Goal: Complete application form

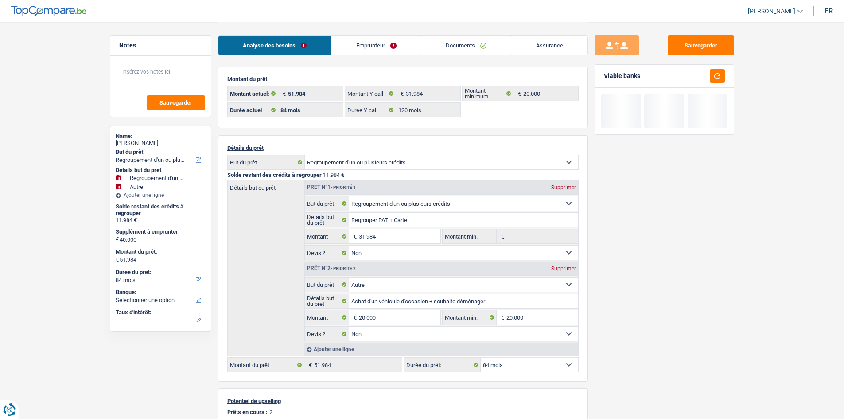
select select "refinancing"
select select "other"
select select "84"
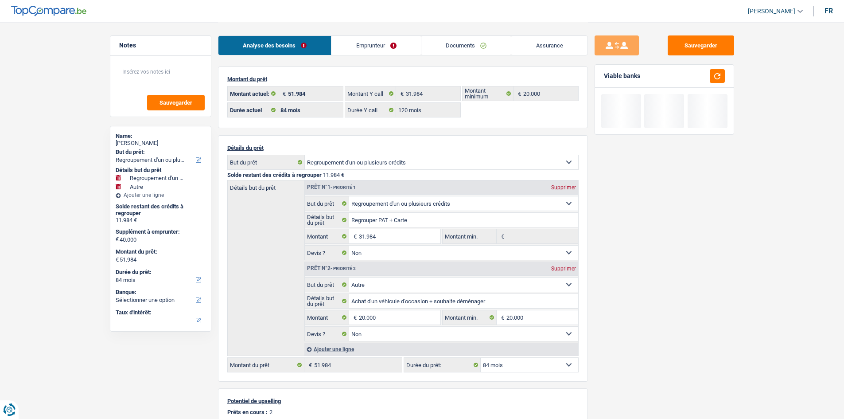
select select "120"
select select "refinancing"
select select "false"
select select "other"
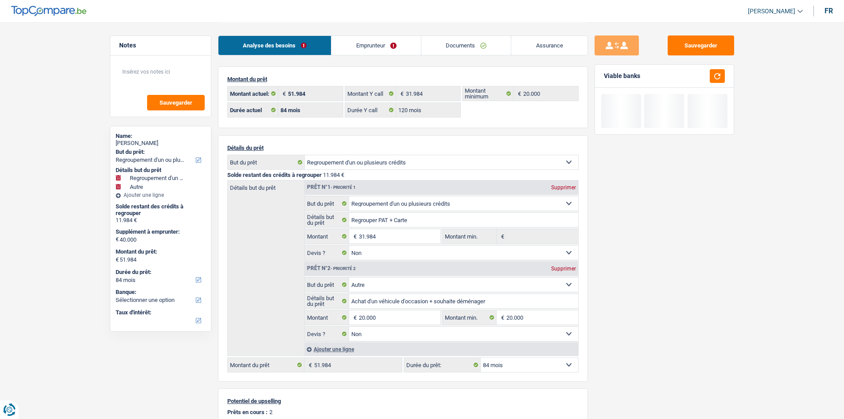
select select "false"
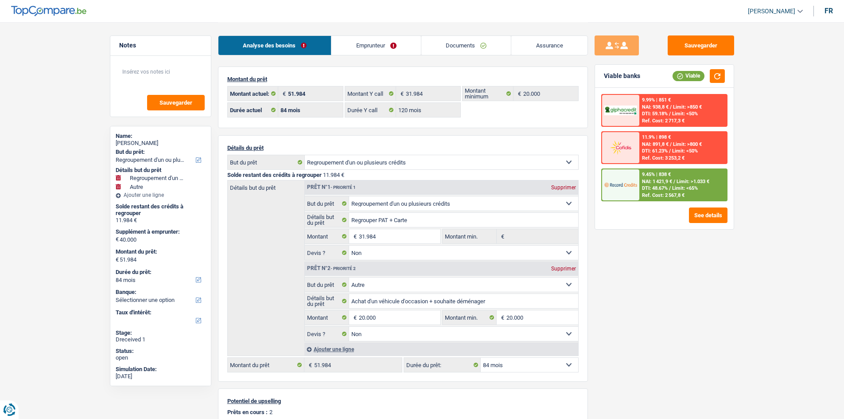
click at [533, 365] on select "12 mois 18 mois 24 mois 30 mois 36 mois 42 mois 48 mois 60 mois 72 mois 84 mois…" at bounding box center [529, 365] width 97 height 14
select select "120"
click at [481, 358] on select "12 mois 18 mois 24 mois 30 mois 36 mois 42 mois 48 mois 60 mois 72 mois 84 mois…" at bounding box center [529, 365] width 97 height 14
select select "120"
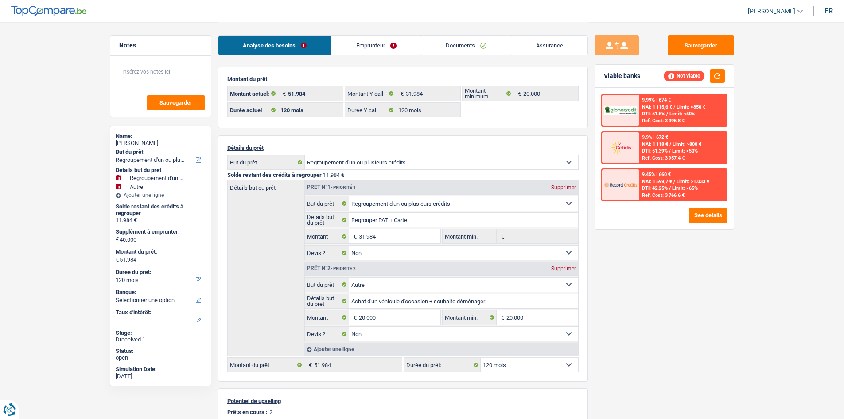
click at [388, 40] on link "Emprunteur" at bounding box center [375, 45] width 89 height 19
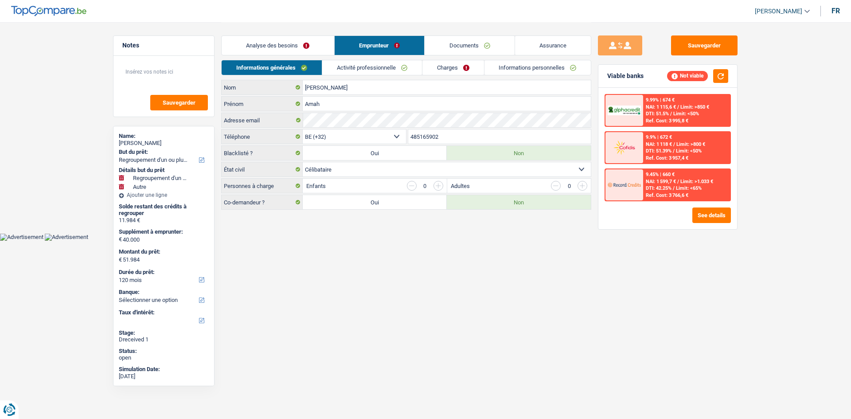
click at [451, 66] on link "Charges" at bounding box center [453, 67] width 62 height 15
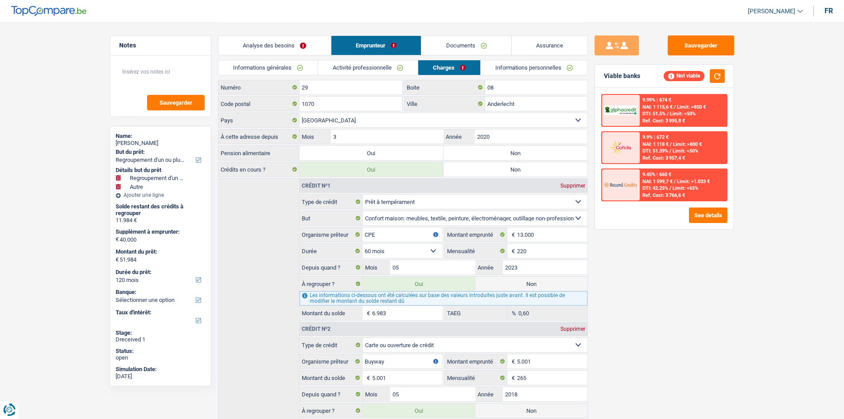
scroll to position [95, 0]
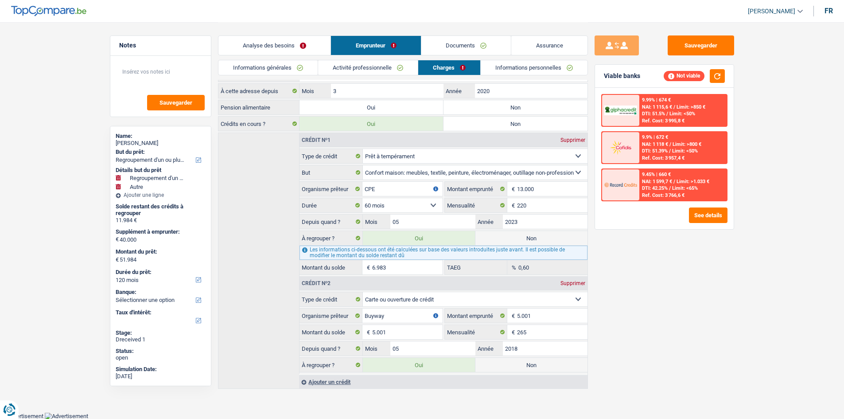
click at [679, 340] on div "Sauvegarder Viable banks Not viable 9.99% | 674 € NAI: 1 115,6 € / Limit: >850 …" at bounding box center [664, 219] width 153 height 369
click at [471, 110] on label "Non" at bounding box center [515, 107] width 144 height 14
click at [471, 110] on input "Non" at bounding box center [515, 107] width 144 height 14
radio input "true"
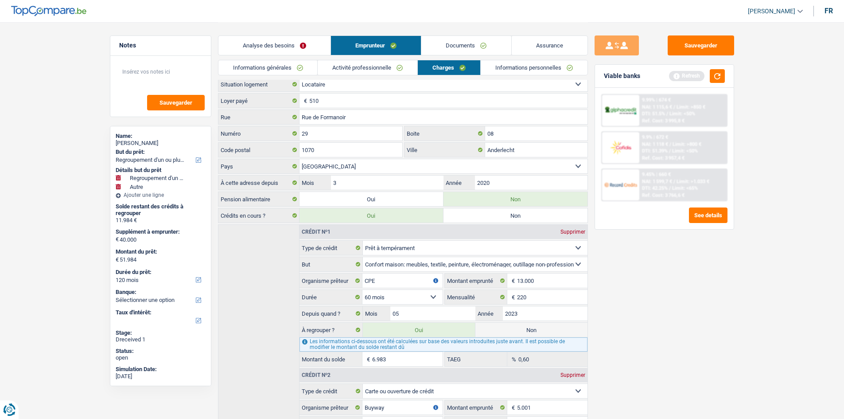
scroll to position [0, 0]
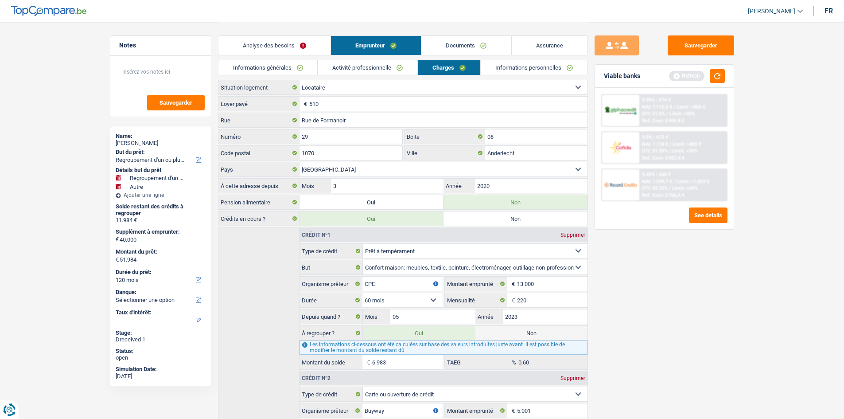
click at [389, 68] on link "Activité professionnelle" at bounding box center [368, 67] width 100 height 15
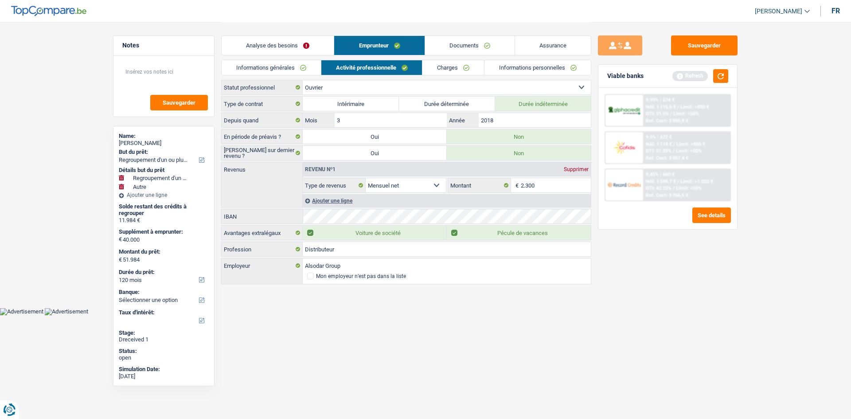
click at [292, 74] on link "Informations générales" at bounding box center [271, 67] width 99 height 15
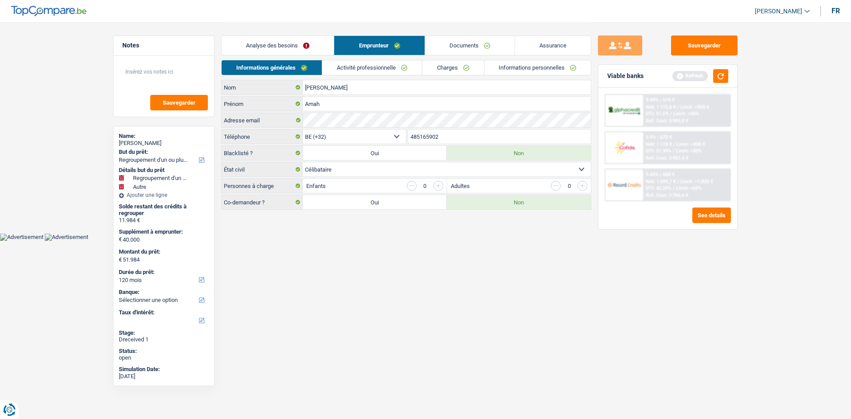
click at [355, 70] on link "Activité professionnelle" at bounding box center [372, 67] width 100 height 15
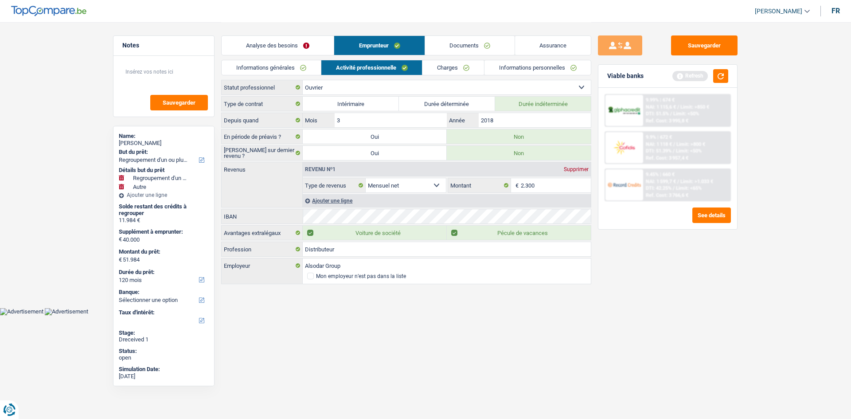
click at [475, 64] on link "Charges" at bounding box center [453, 67] width 62 height 15
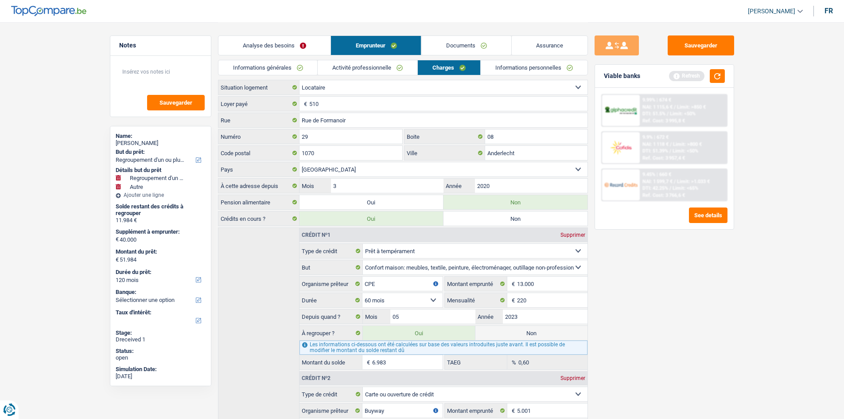
click at [513, 68] on link "Informations personnelles" at bounding box center [534, 67] width 107 height 15
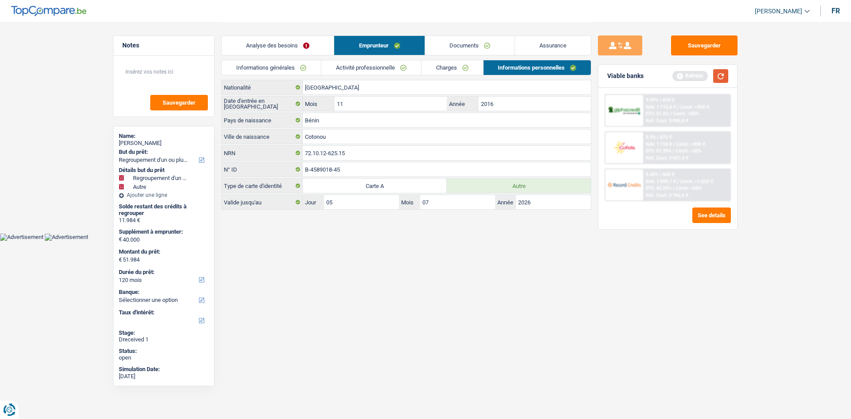
click at [718, 74] on button "button" at bounding box center [720, 76] width 15 height 14
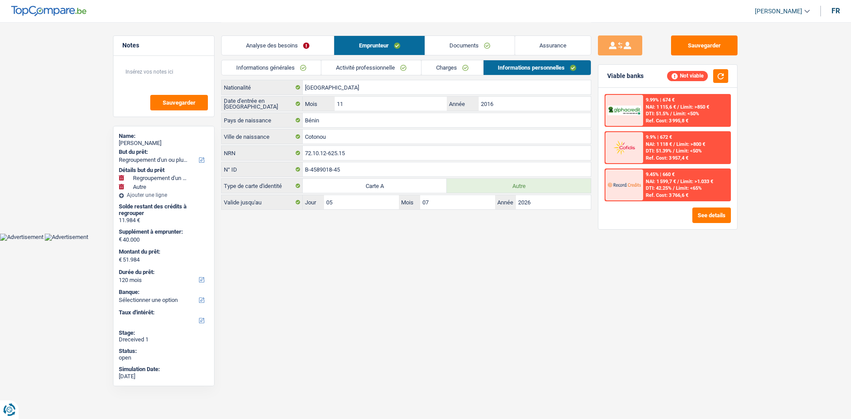
click at [454, 67] on link "Charges" at bounding box center [452, 67] width 62 height 15
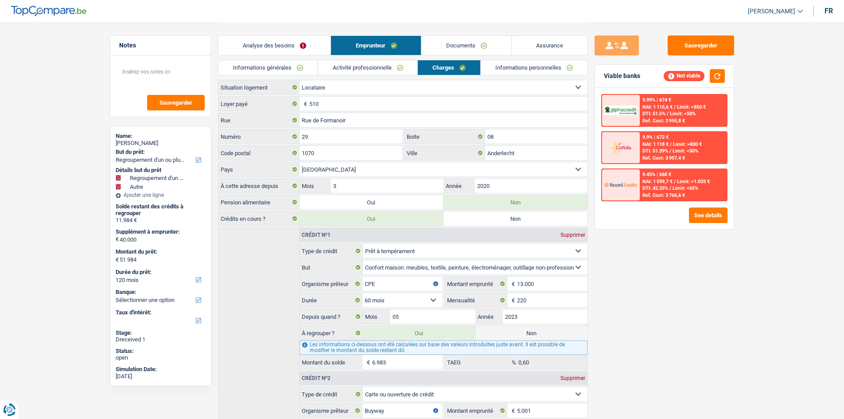
click at [310, 50] on link "Analyse des besoins" at bounding box center [274, 45] width 112 height 19
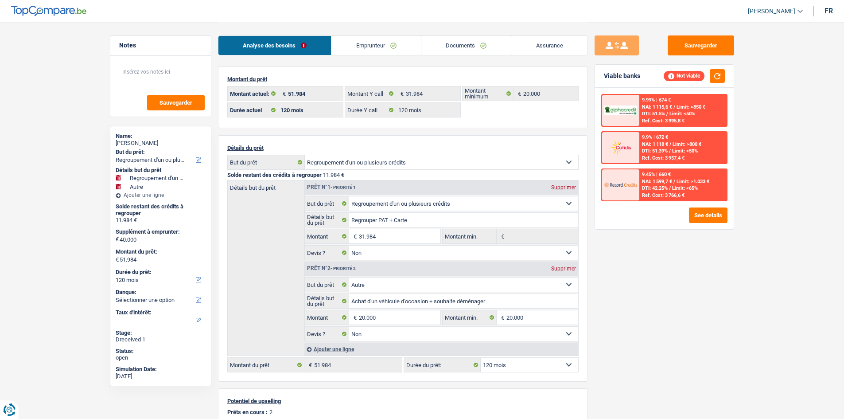
click at [353, 49] on link "Emprunteur" at bounding box center [375, 45] width 89 height 19
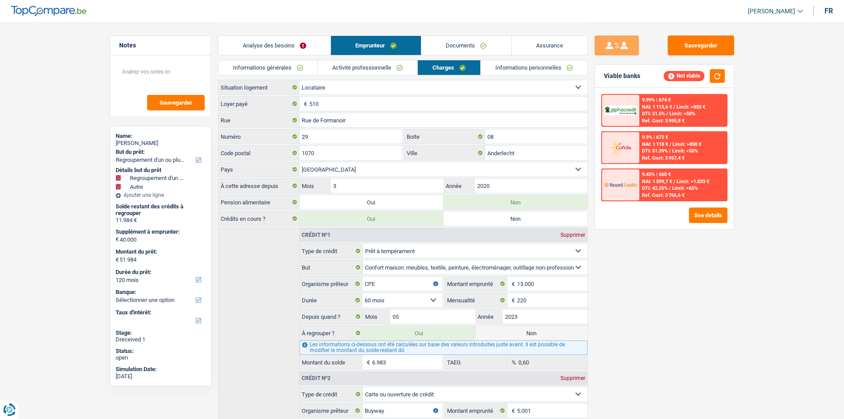
click at [315, 70] on link "Informations générales" at bounding box center [267, 67] width 99 height 15
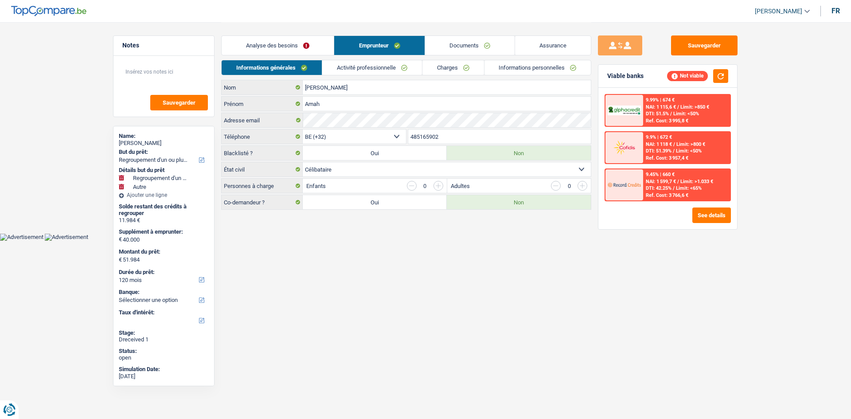
click at [467, 63] on link "Charges" at bounding box center [453, 67] width 62 height 15
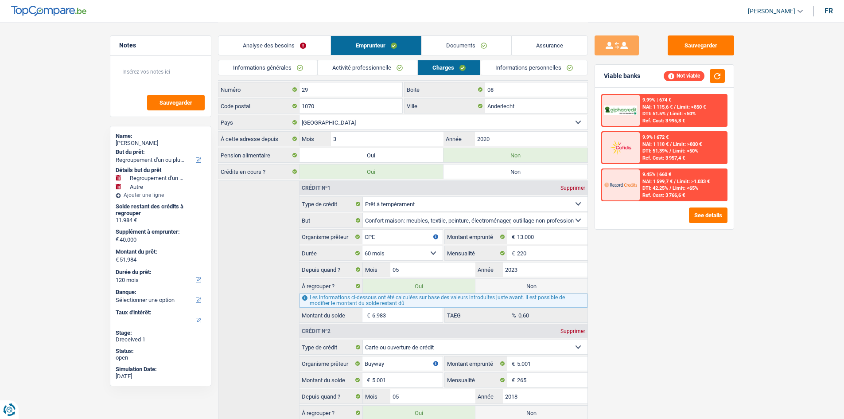
scroll to position [95, 0]
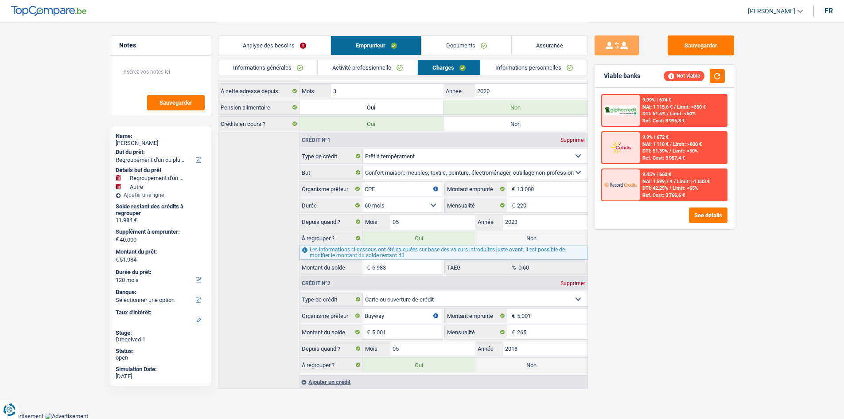
click at [676, 296] on div "Sauvegarder Viable banks Not viable 9.99% | 674 € NAI: 1 115,6 € / Limit: >850 …" at bounding box center [664, 219] width 153 height 369
click at [547, 325] on input "265" at bounding box center [552, 332] width 70 height 14
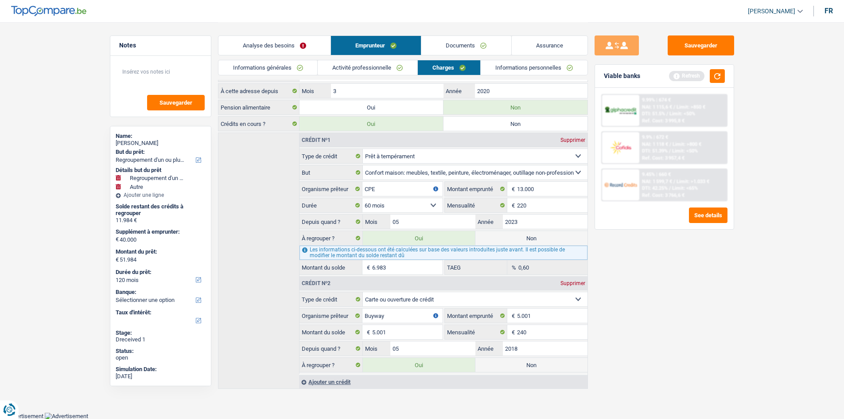
click at [708, 279] on div "Sauvegarder Viable banks Refresh 9.99% | 674 € NAI: 1 115,6 € / Limit: >850 € D…" at bounding box center [664, 219] width 153 height 369
click at [719, 78] on button "button" at bounding box center [717, 76] width 15 height 14
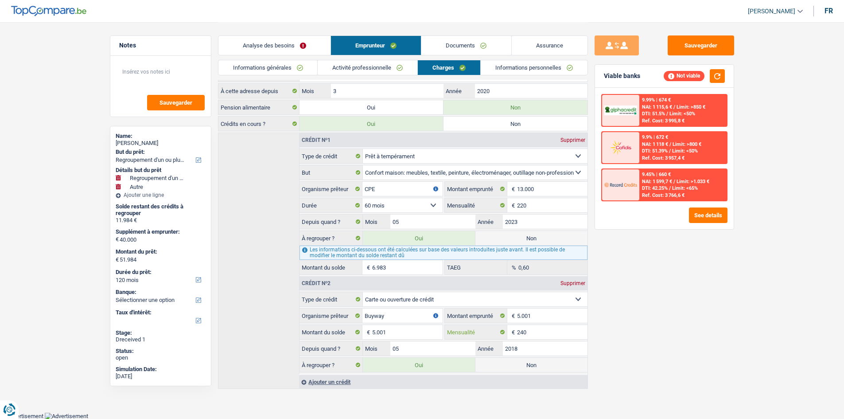
click at [544, 334] on input "240" at bounding box center [552, 332] width 70 height 14
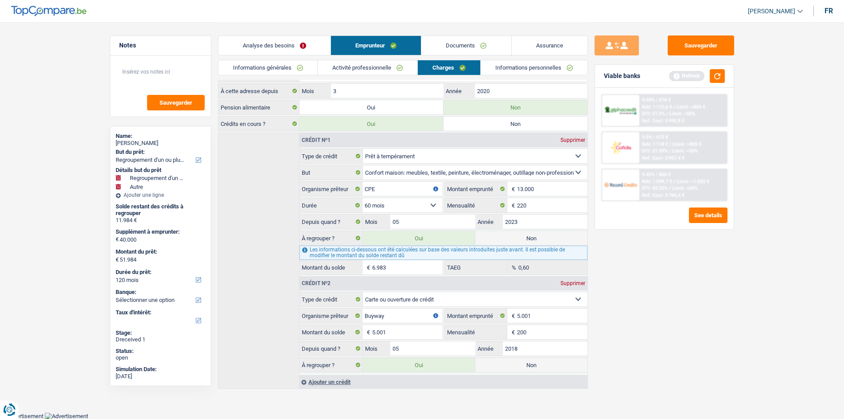
type input "200"
drag, startPoint x: 716, startPoint y: 295, endPoint x: 727, endPoint y: 105, distance: 191.2
click at [716, 295] on div "Sauvegarder Viable banks Refresh 9.99% | 674 € NAI: 1 115,6 € / Limit: >850 € D…" at bounding box center [664, 219] width 153 height 369
click at [721, 77] on button "button" at bounding box center [717, 76] width 15 height 14
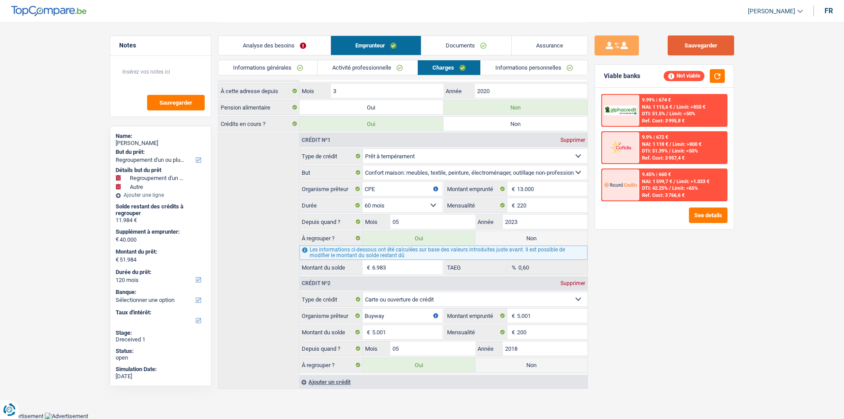
click at [707, 36] on button "Sauvegarder" at bounding box center [701, 45] width 66 height 20
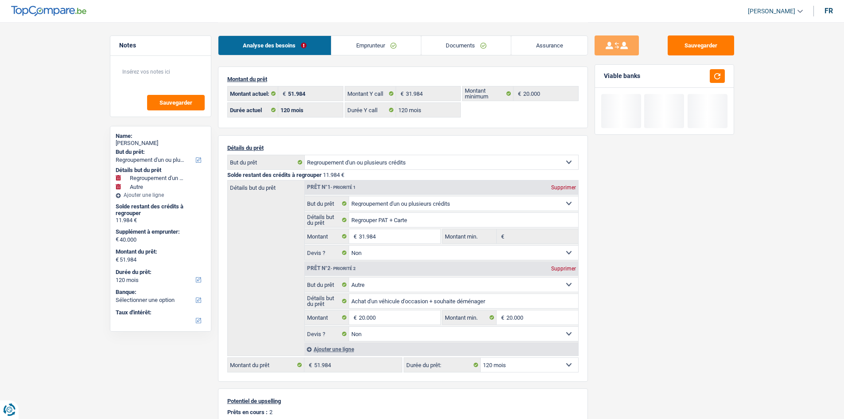
select select "refinancing"
select select "other"
select select "120"
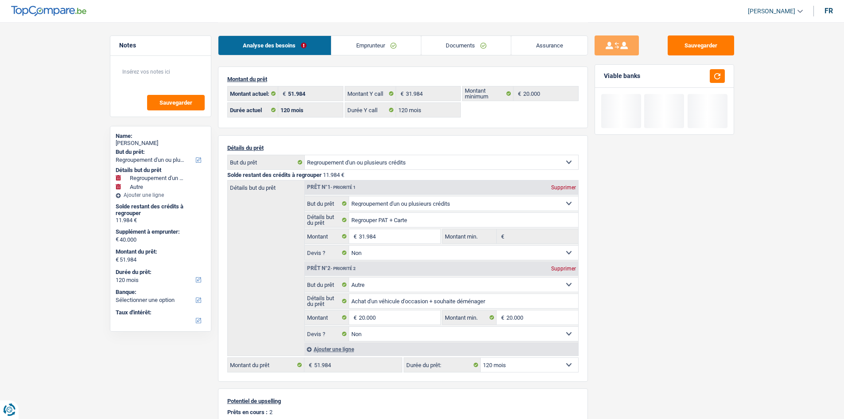
select select "120"
select select "refinancing"
select select "false"
select select "other"
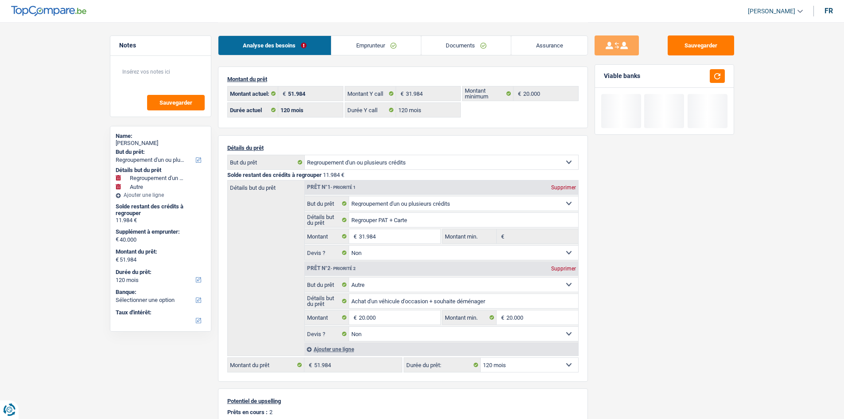
select select "false"
select select "120"
select select "32"
select select "single"
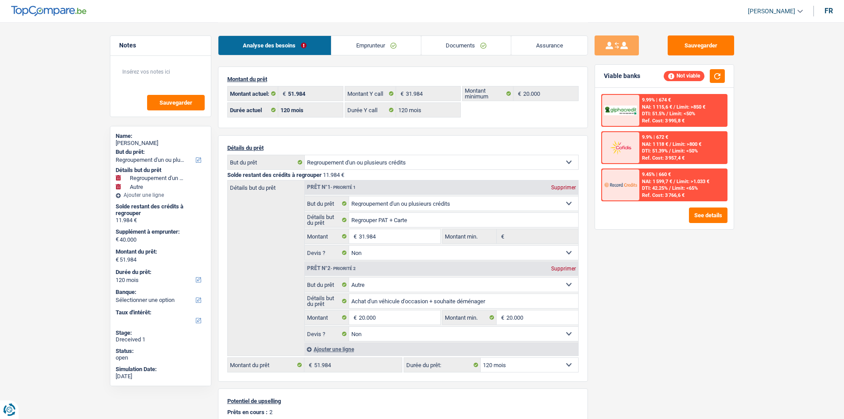
drag, startPoint x: 347, startPoint y: 48, endPoint x: 338, endPoint y: 56, distance: 12.3
click at [347, 48] on link "Emprunteur" at bounding box center [375, 45] width 89 height 19
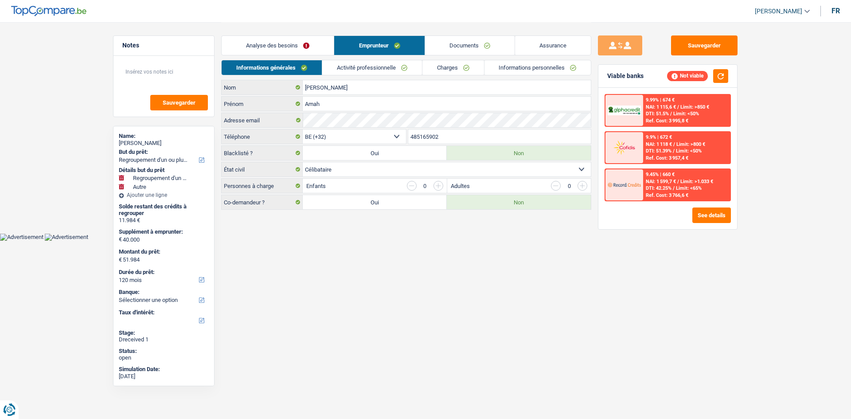
click at [363, 69] on link "Activité professionnelle" at bounding box center [372, 67] width 100 height 15
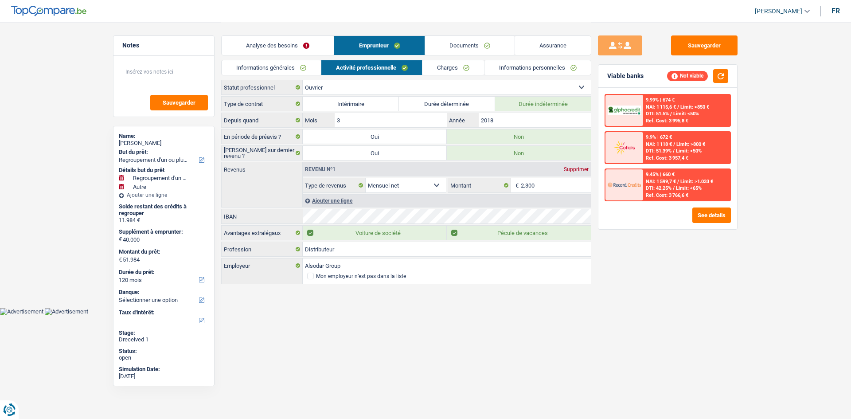
click at [461, 73] on link "Charges" at bounding box center [453, 67] width 62 height 15
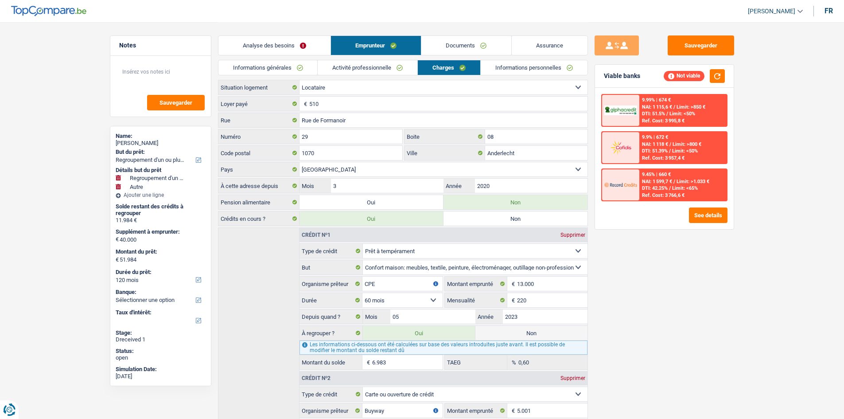
click at [502, 73] on link "Informations personnelles" at bounding box center [534, 67] width 107 height 15
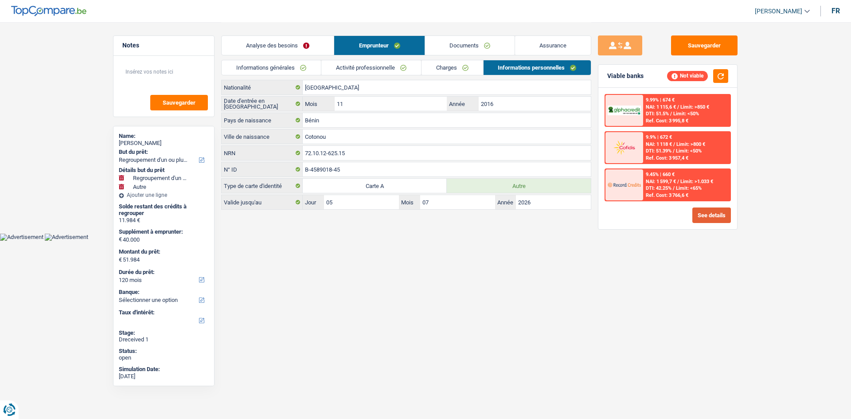
click at [717, 222] on button "See details" at bounding box center [711, 215] width 39 height 16
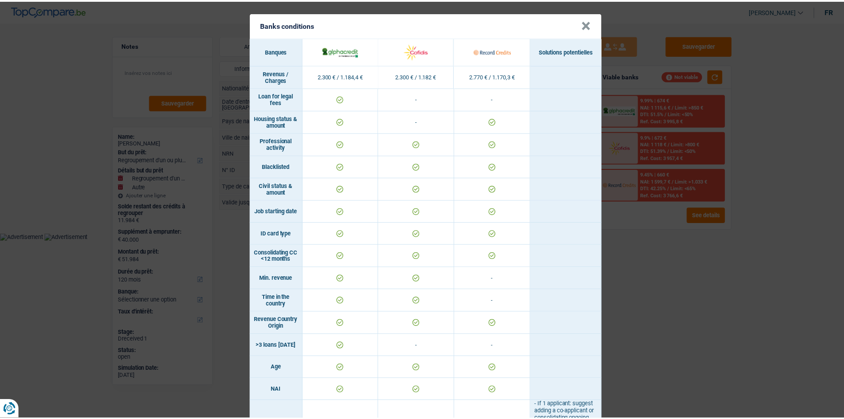
scroll to position [310, 0]
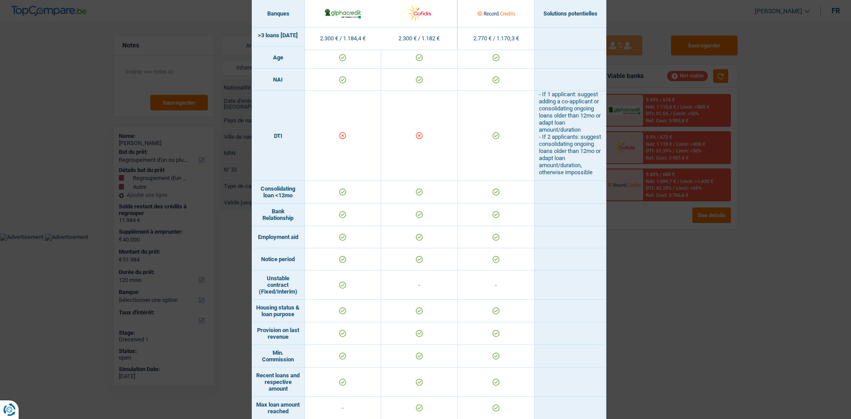
click at [729, 264] on div "Banks conditions × Banques Solutions potentielles Revenus / Charges 2.300 € / 1…" at bounding box center [425, 209] width 851 height 419
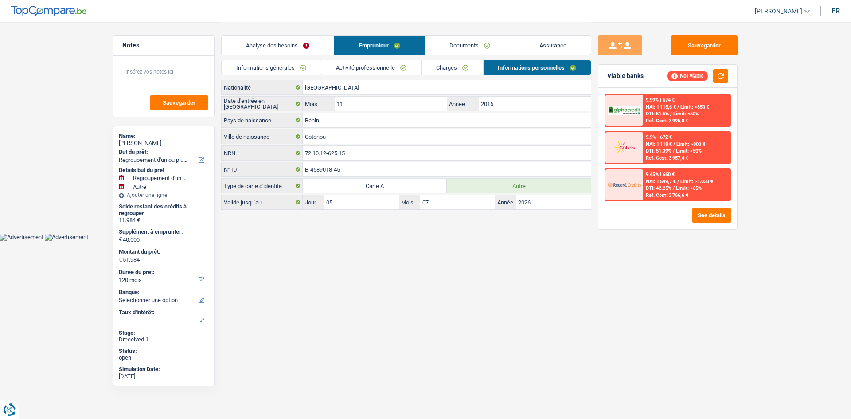
click at [315, 47] on link "Analyse des besoins" at bounding box center [278, 45] width 112 height 19
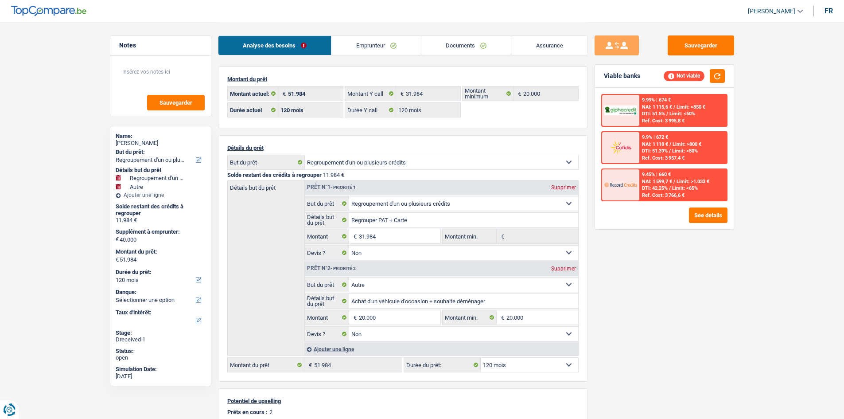
click at [367, 44] on link "Emprunteur" at bounding box center [375, 45] width 89 height 19
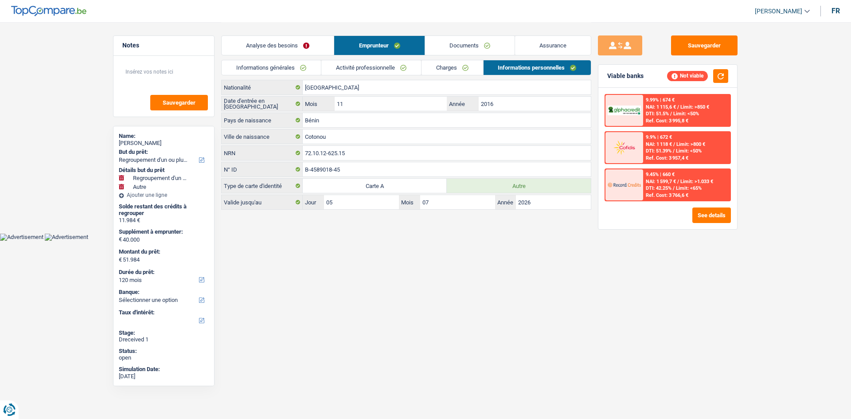
click at [443, 67] on link "Charges" at bounding box center [452, 67] width 62 height 15
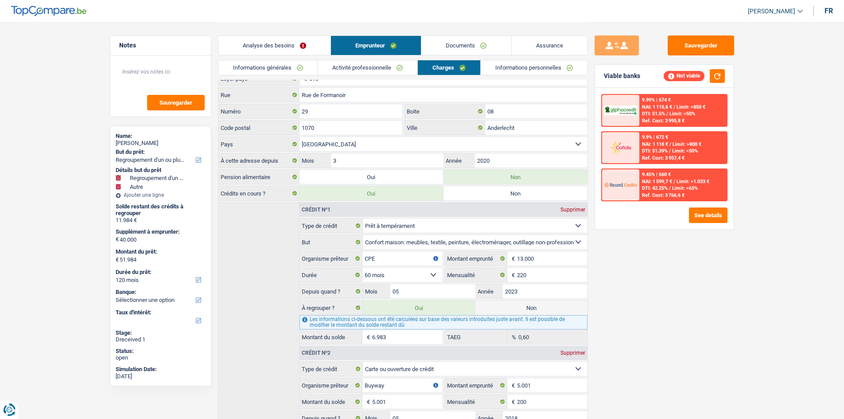
scroll to position [6, 0]
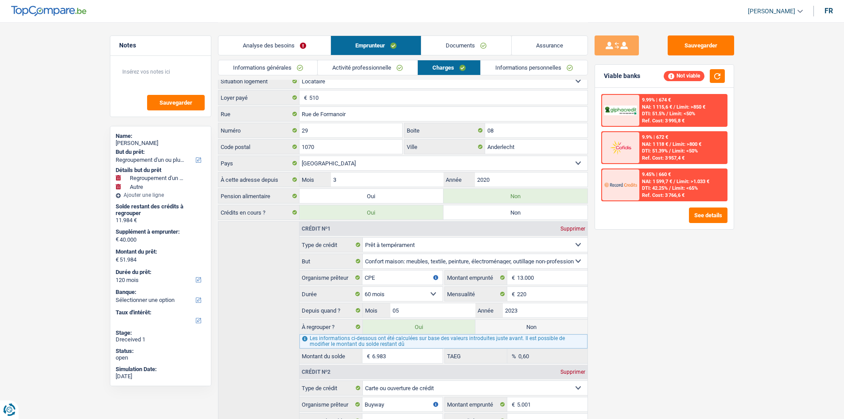
click at [309, 45] on link "Analyse des besoins" at bounding box center [274, 45] width 112 height 19
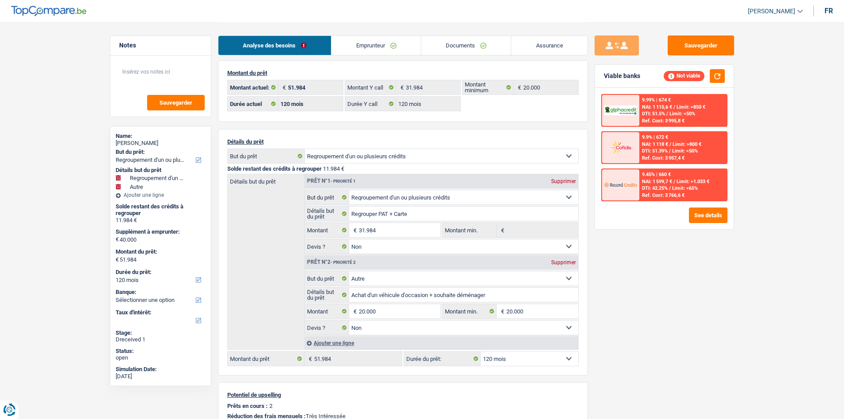
click at [380, 42] on link "Emprunteur" at bounding box center [375, 45] width 89 height 19
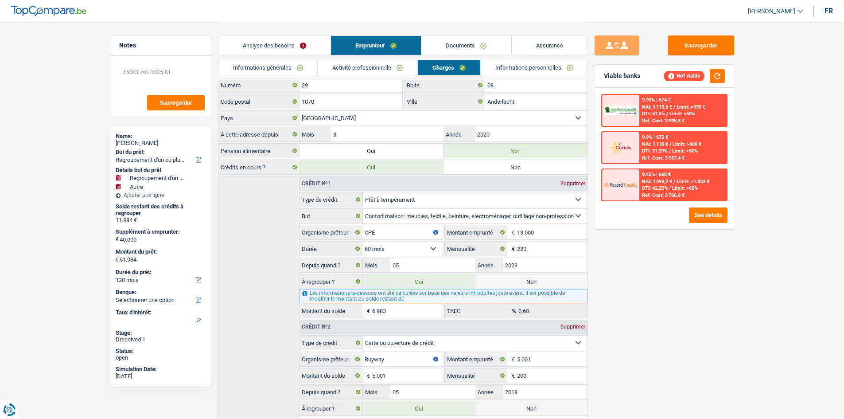
scroll to position [95, 0]
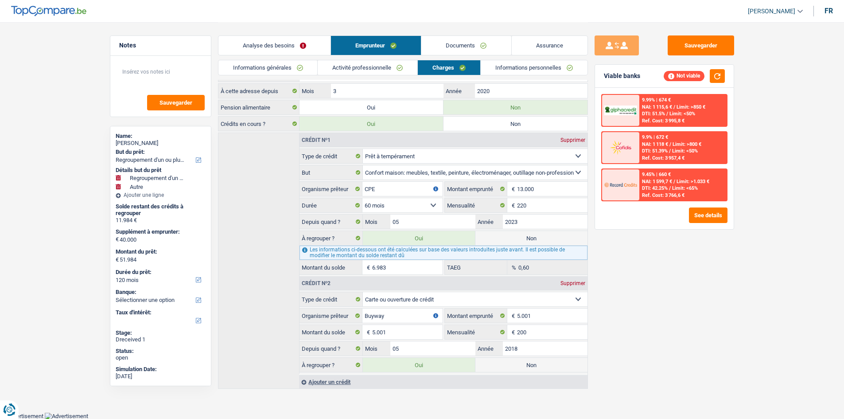
click at [280, 52] on link "Analyse des besoins" at bounding box center [274, 45] width 112 height 19
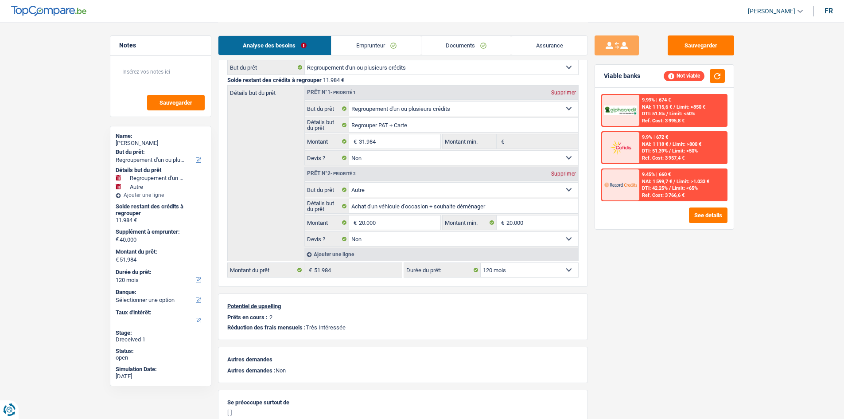
click at [390, 46] on link "Emprunteur" at bounding box center [375, 45] width 89 height 19
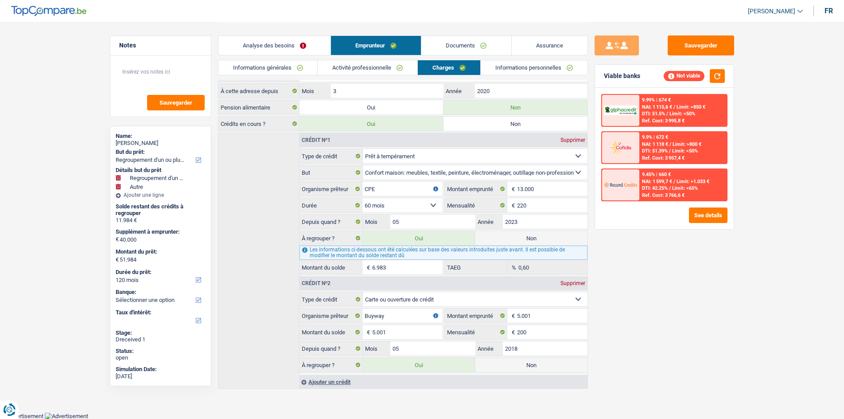
click at [542, 239] on label "Non" at bounding box center [531, 238] width 112 height 14
click at [542, 239] on input "Non" at bounding box center [531, 238] width 112 height 14
radio input "true"
type input "46.983"
select select "144"
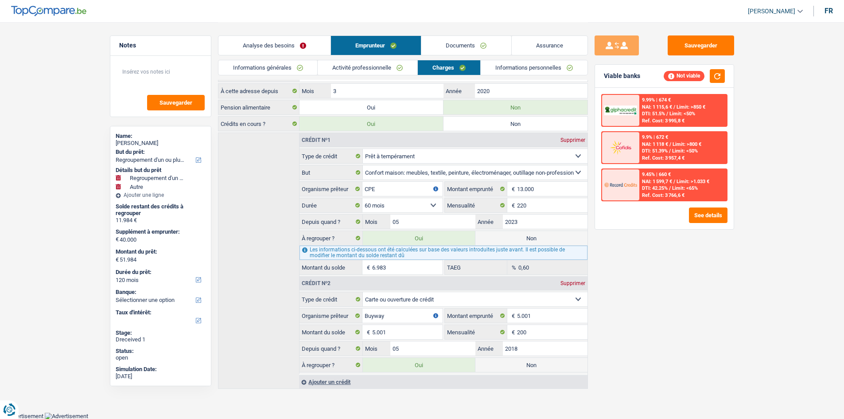
select select "144"
radio input "false"
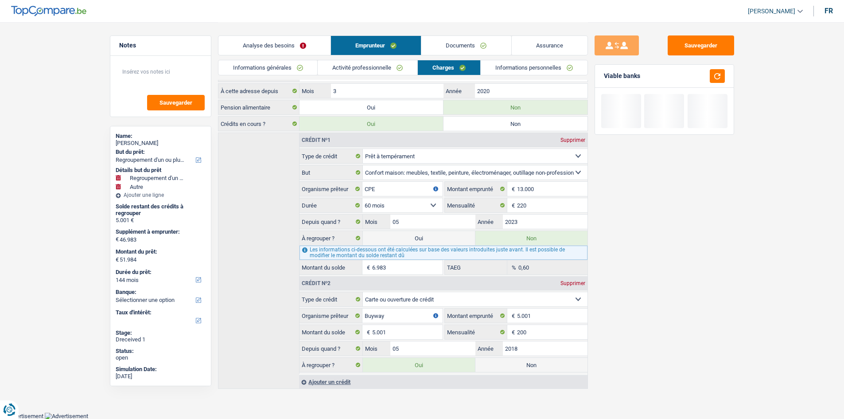
click at [535, 373] on fieldset "Carte ou ouverture de crédit Prêt hypothécaire Vente à tempérament Prêt à tempé…" at bounding box center [443, 333] width 288 height 82
click at [536, 371] on label "Non" at bounding box center [531, 365] width 112 height 14
click at [536, 371] on input "Non" at bounding box center [531, 365] width 112 height 14
radio input "true"
select select "other"
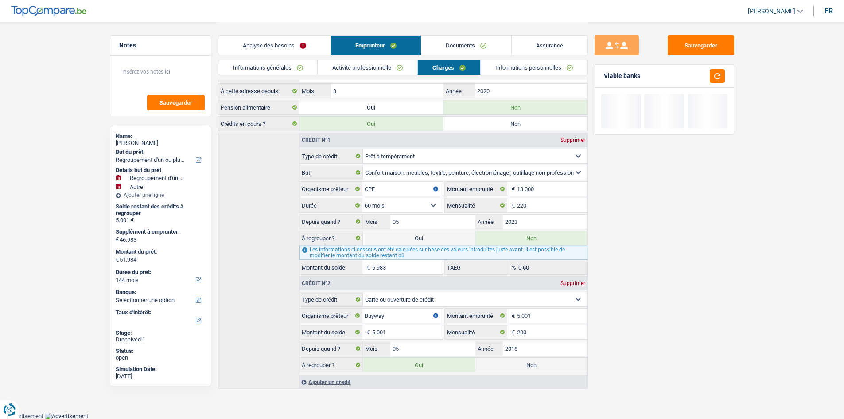
select select "other"
select select "84"
type input "20.000"
select select "84"
select select "other"
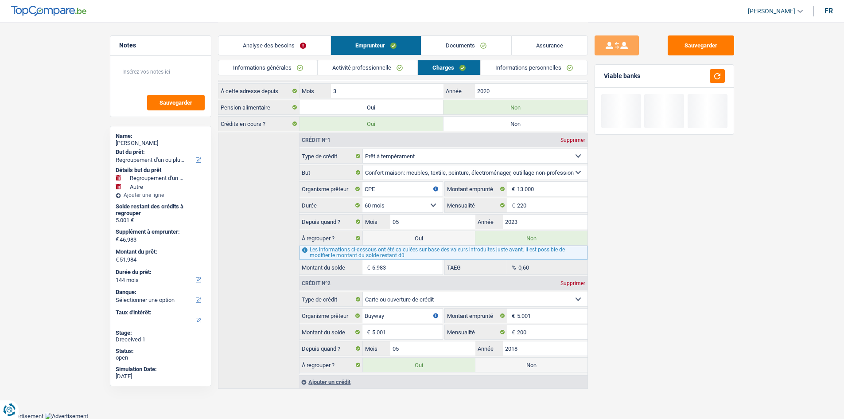
select select "other"
type input "Achat d'un véhicule d'occasion + souhaite déménager"
type input "20.000"
select select "84"
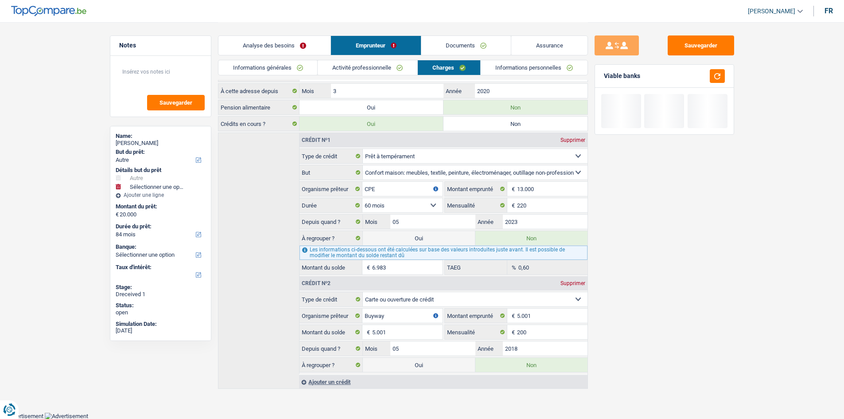
click at [442, 365] on label "Oui" at bounding box center [419, 365] width 112 height 14
click at [442, 365] on input "Oui" at bounding box center [419, 365] width 112 height 14
radio input "true"
type input "25.001"
select select "120"
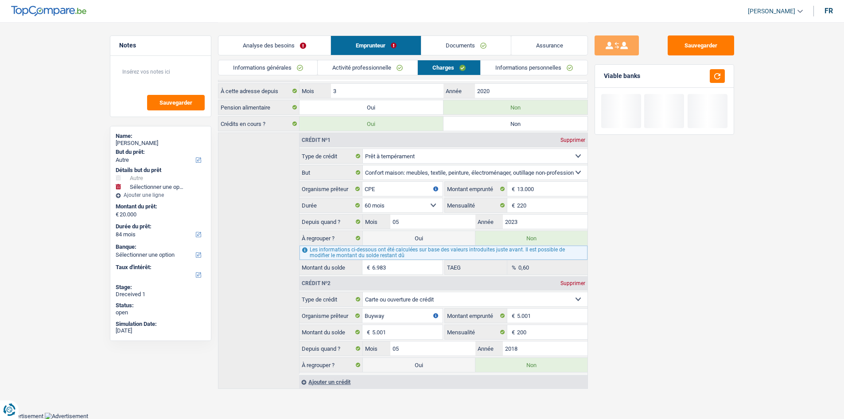
type input "5.001"
select select
radio input "false"
type input "25.001"
select select "refinancing"
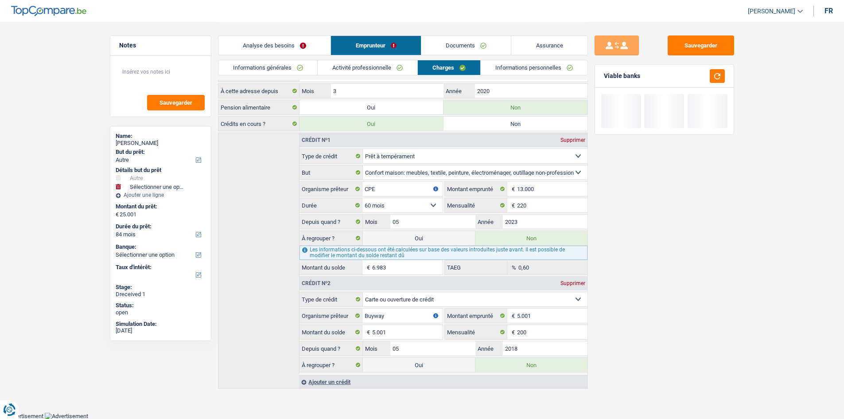
select select "refinancing"
select select "120"
select select "refinancing"
select select "120"
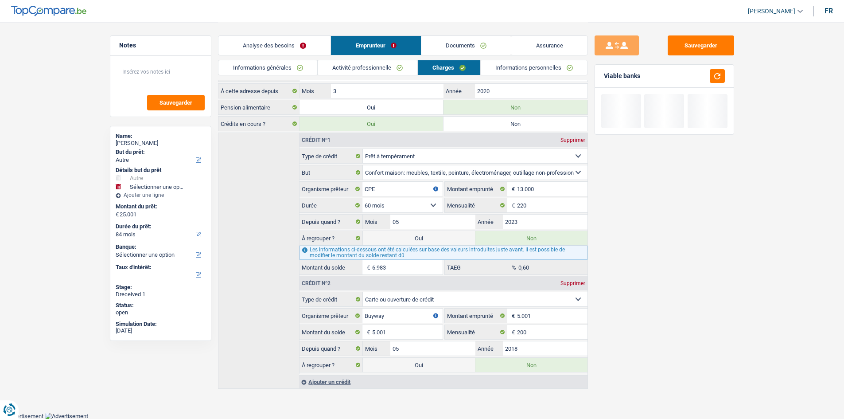
select select "other"
select select "false"
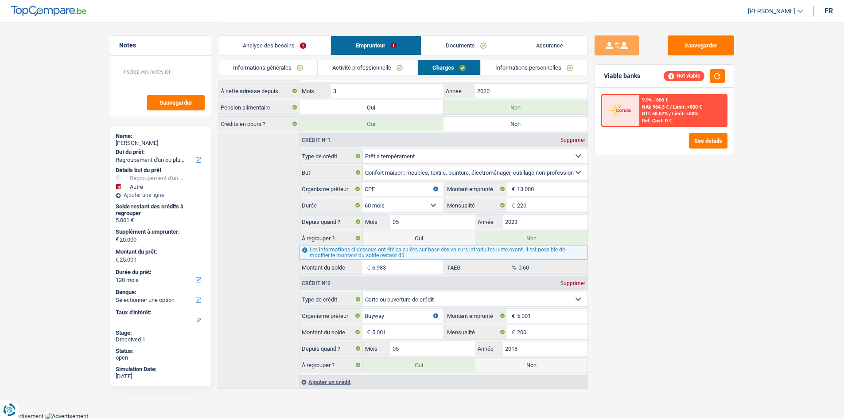
click at [426, 235] on label "Oui" at bounding box center [419, 238] width 112 height 14
click at [426, 235] on input "Oui" at bounding box center [419, 238] width 112 height 14
radio input "true"
type input "31.984"
type input "11.984"
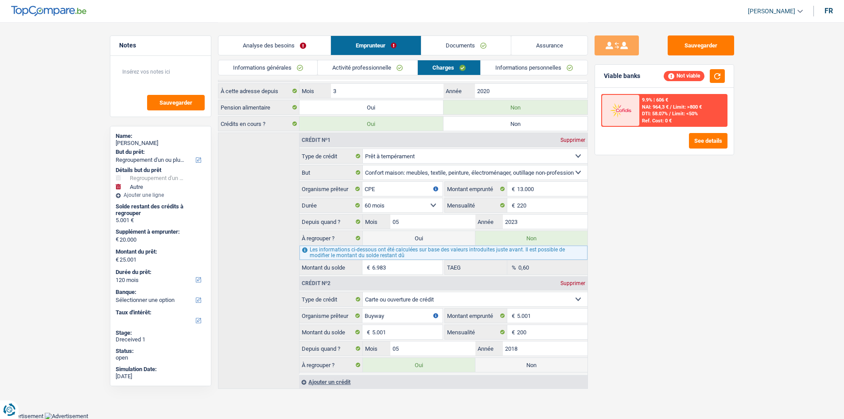
radio input "false"
type input "31.984"
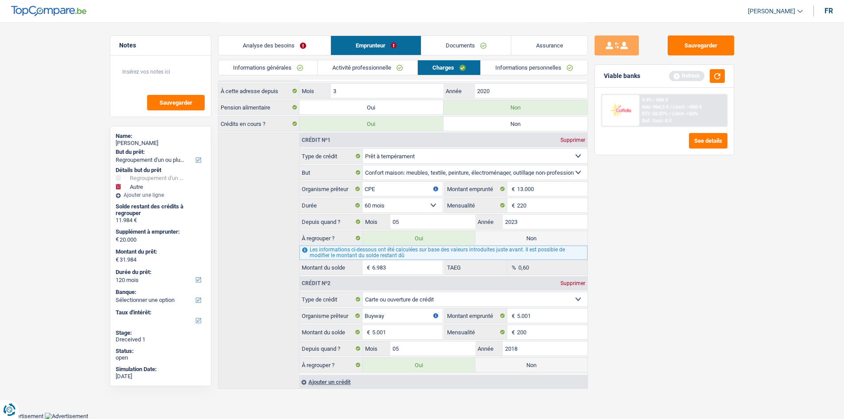
click at [304, 46] on link "Analyse des besoins" at bounding box center [274, 45] width 113 height 19
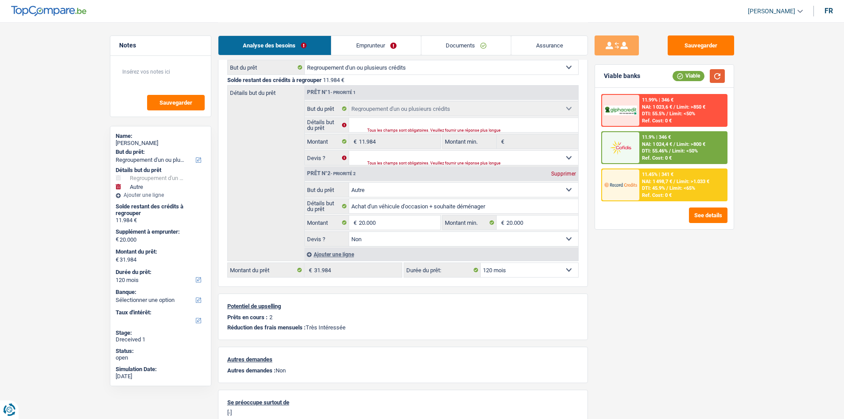
click at [723, 77] on button "button" at bounding box center [717, 76] width 15 height 14
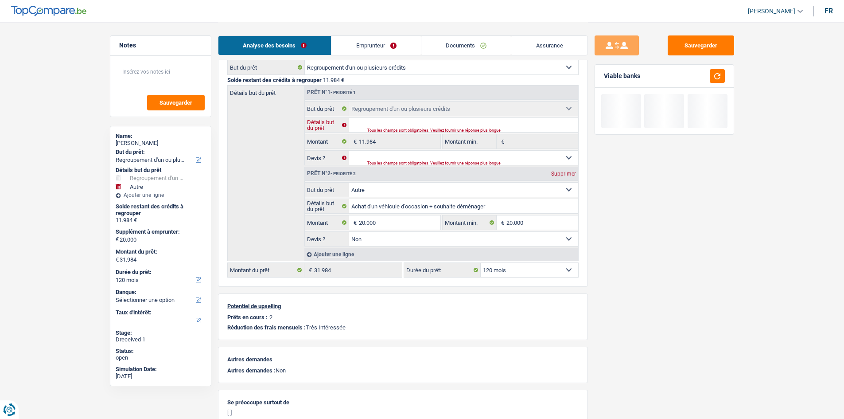
click at [394, 121] on input "Détails but du prêt" at bounding box center [463, 125] width 229 height 14
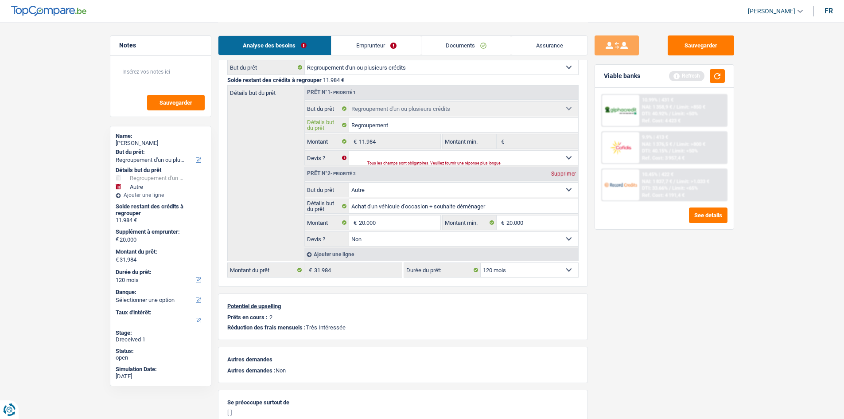
type input "Regroupement"
drag, startPoint x: 447, startPoint y: 154, endPoint x: 449, endPoint y: 160, distance: 5.9
click at [447, 154] on select "Oui Non Non répondu Sélectionner une option" at bounding box center [463, 158] width 229 height 14
select select "yes"
click at [349, 151] on select "Oui Non Non répondu Sélectionner une option" at bounding box center [463, 158] width 229 height 14
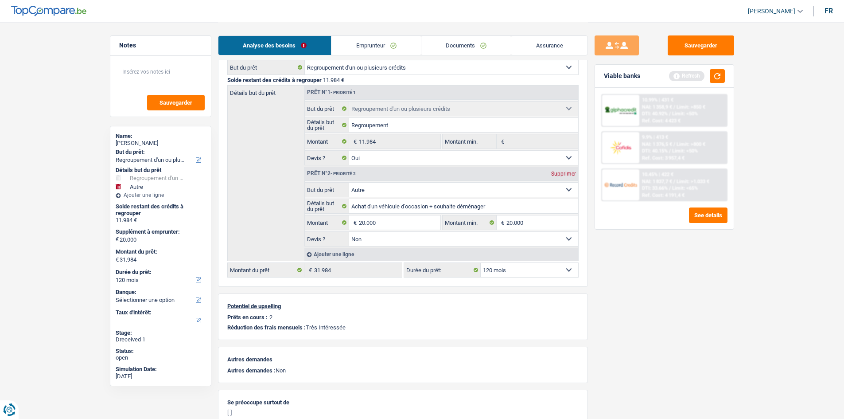
click at [703, 307] on div "Sauvegarder Viable banks Refresh 10.99% | 431 € NAI: 1 358,9 € / Limit: >850 € …" at bounding box center [664, 219] width 153 height 369
click at [719, 77] on button "button" at bounding box center [717, 76] width 15 height 14
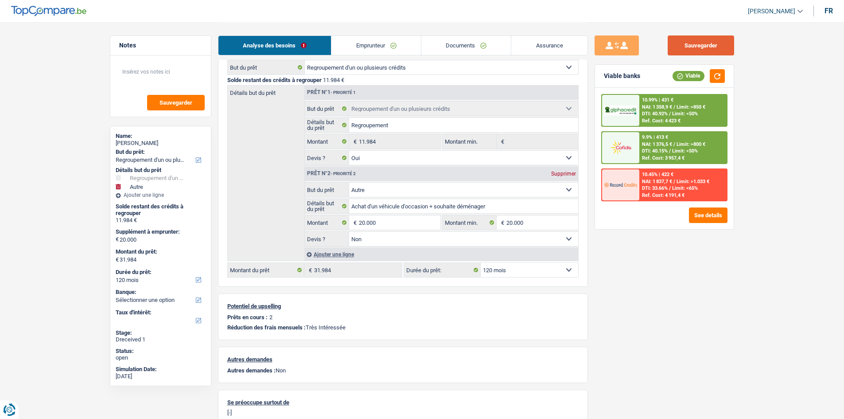
click at [690, 43] on button "Sauvegarder" at bounding box center [701, 45] width 66 height 20
